Goal: Check status

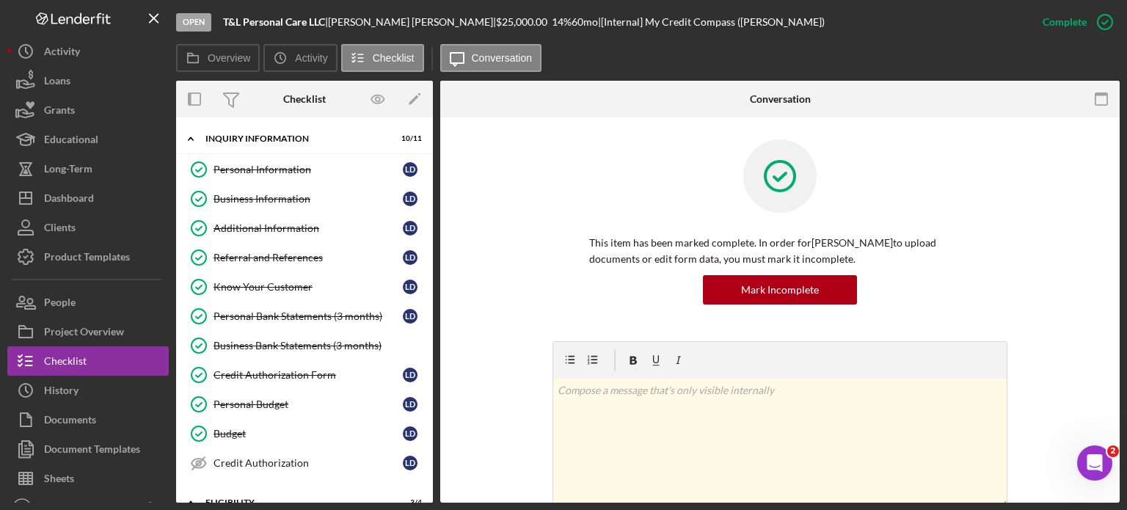
scroll to position [275, 0]
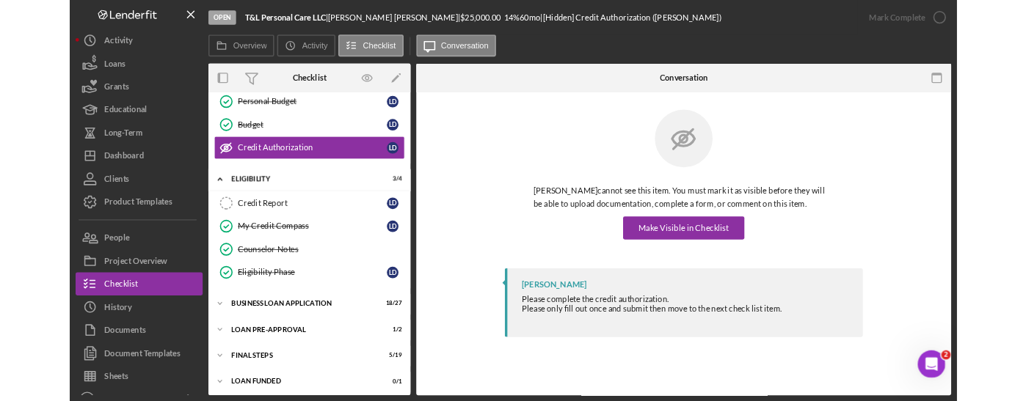
scroll to position [275, 0]
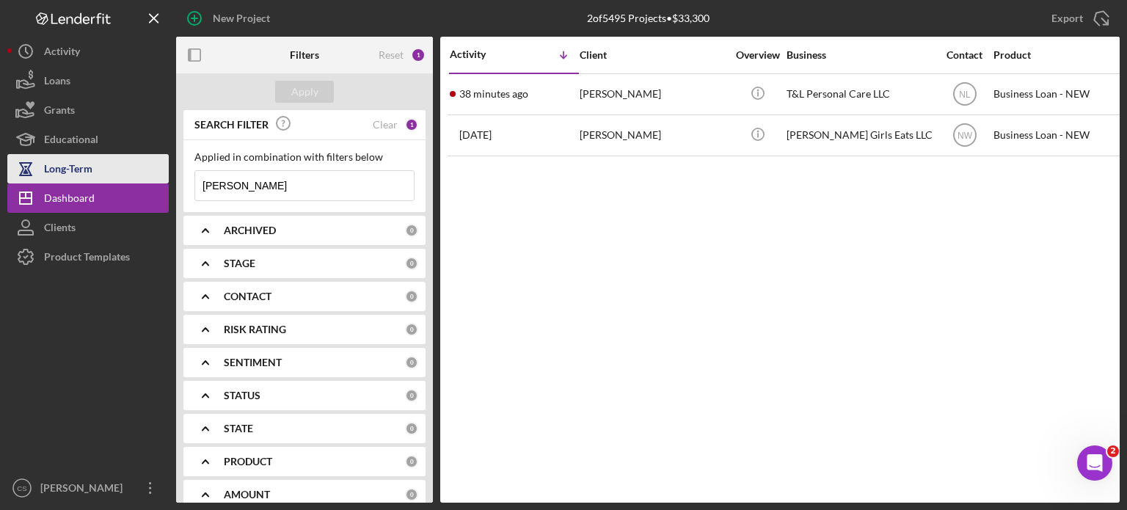
drag, startPoint x: 257, startPoint y: 191, endPoint x: 114, endPoint y: 168, distance: 144.2
click at [114, 168] on div "New Project 2 of 5495 Projects • $33,300 [PERSON_NAME] Export Icon/Export Filte…" at bounding box center [563, 251] width 1112 height 503
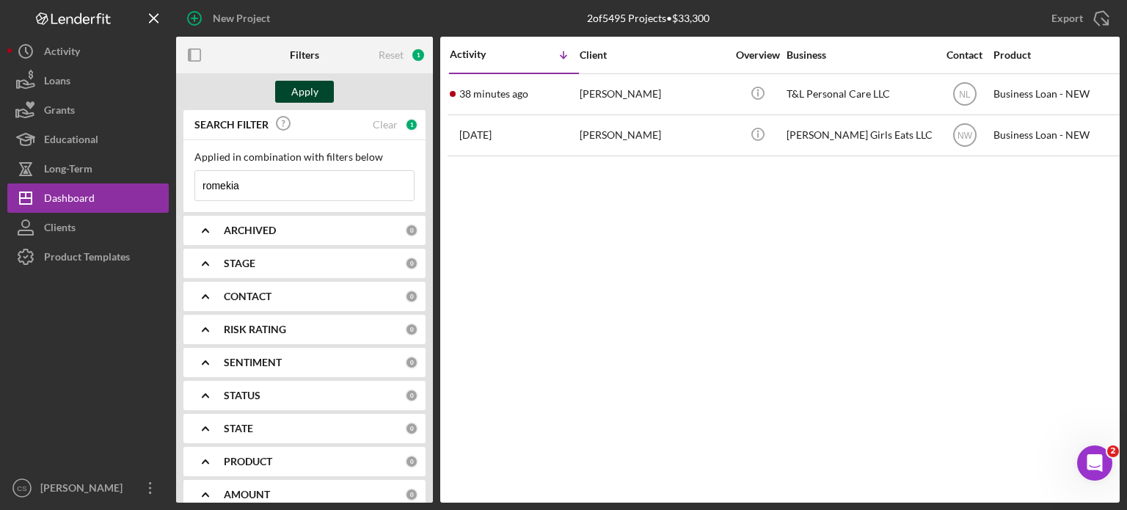
type input "romekia"
click at [320, 98] on button "Apply" at bounding box center [304, 92] width 59 height 22
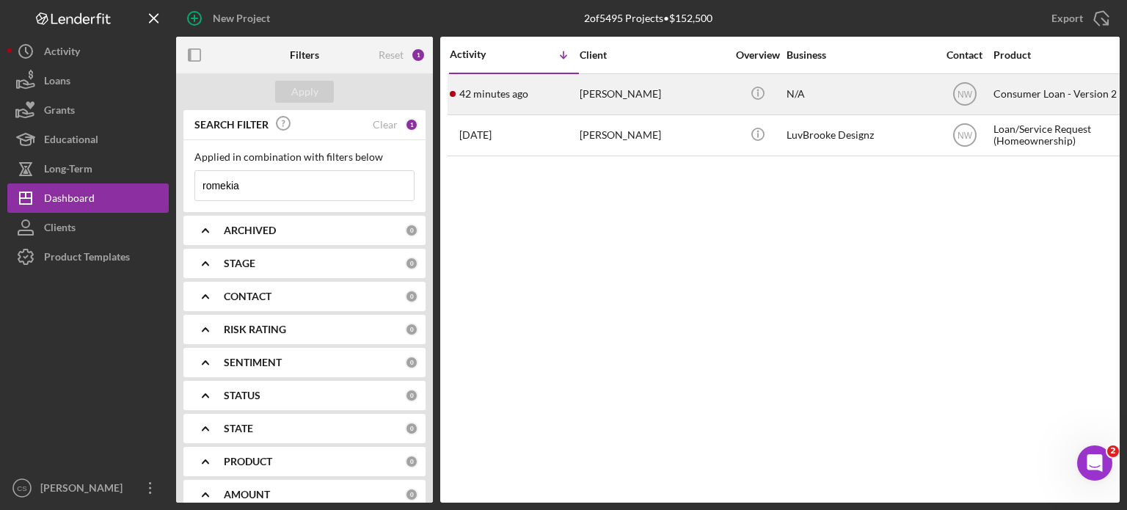
click at [464, 89] on time "42 minutes ago" at bounding box center [493, 94] width 69 height 12
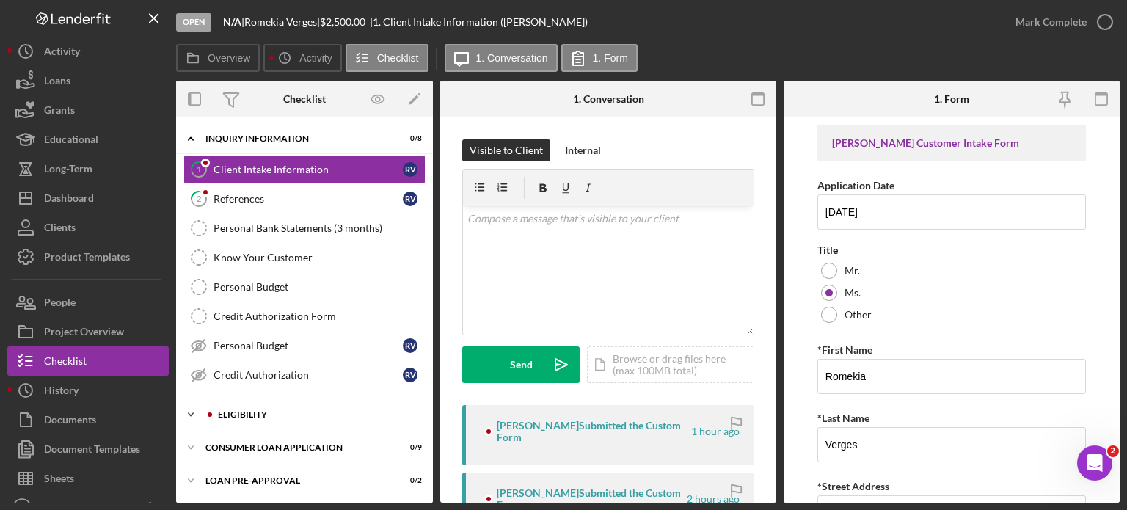
click at [196, 412] on icon "Icon/Expander" at bounding box center [190, 414] width 29 height 29
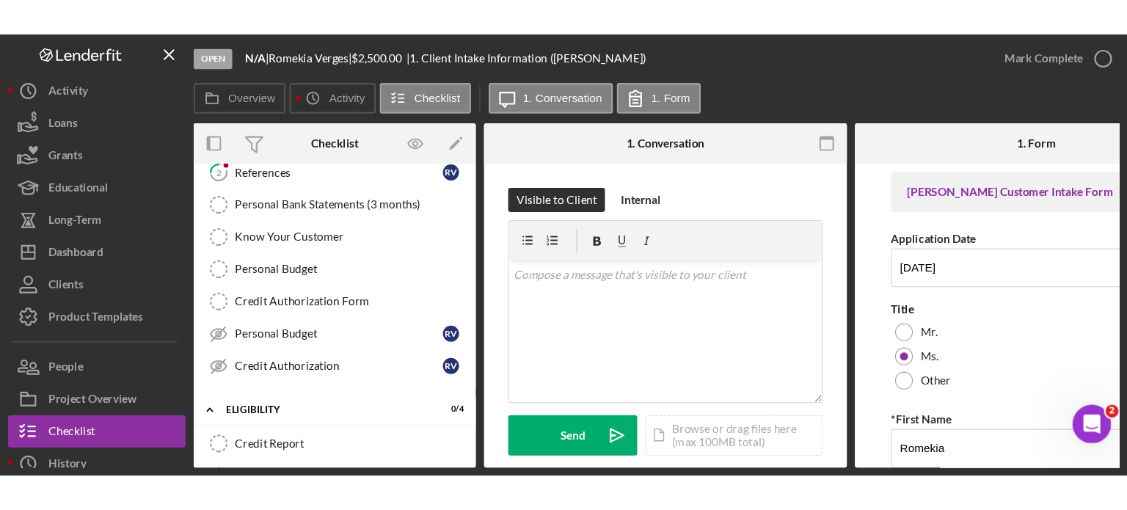
scroll to position [147, 0]
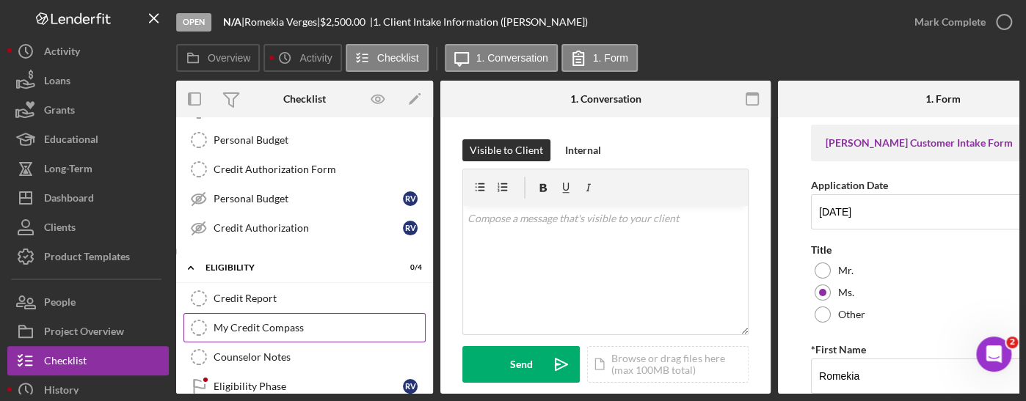
click at [306, 325] on div "My Credit Compass" at bounding box center [318, 328] width 211 height 12
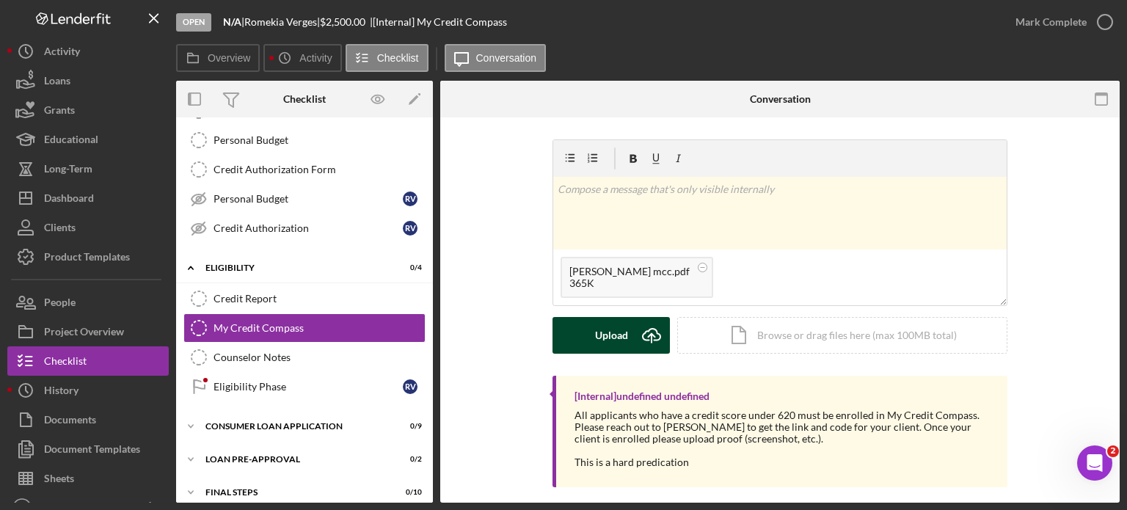
click at [651, 332] on icon "Icon/Upload" at bounding box center [651, 335] width 37 height 37
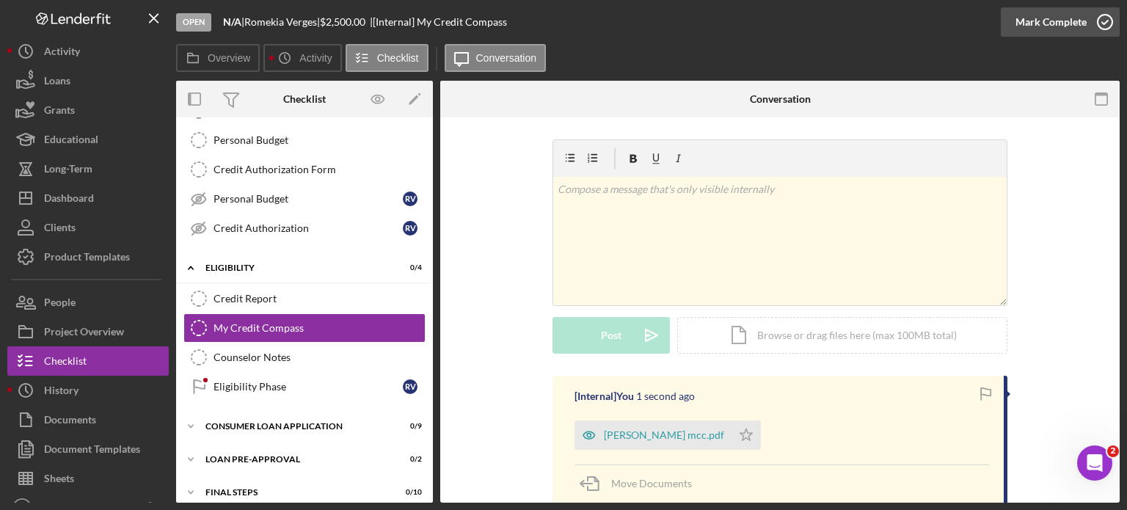
click at [1103, 18] on icon "button" at bounding box center [1104, 22] width 37 height 37
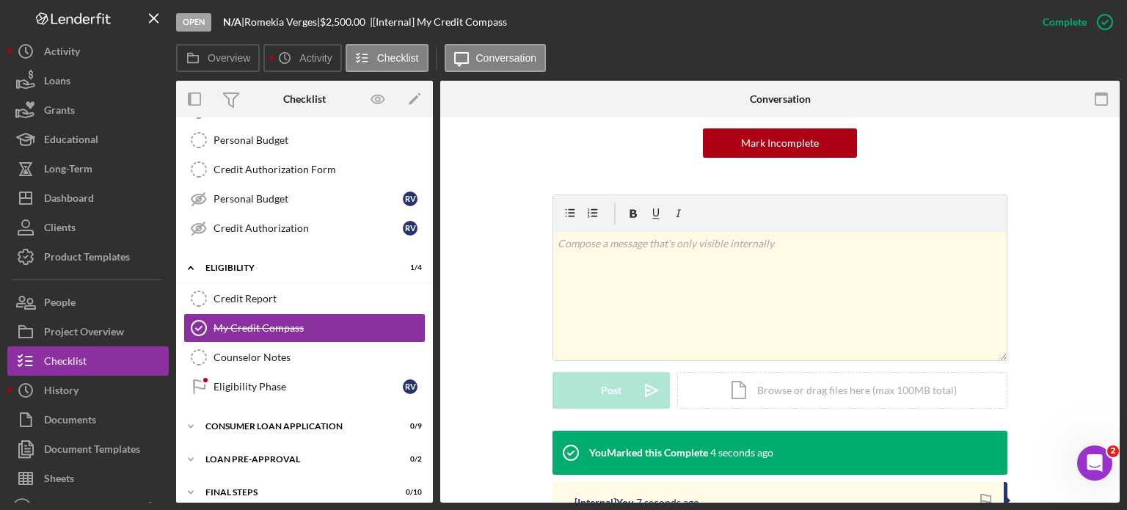
scroll to position [220, 0]
